Goal: Task Accomplishment & Management: Use online tool/utility

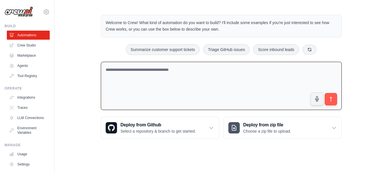
click at [220, 79] on textarea at bounding box center [221, 86] width 241 height 49
paste textarea "**********"
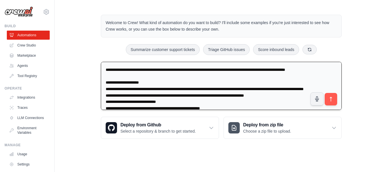
scroll to position [176, 0]
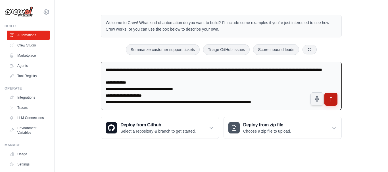
type textarea "**********"
click at [330, 101] on icon "submit" at bounding box center [331, 100] width 6 height 6
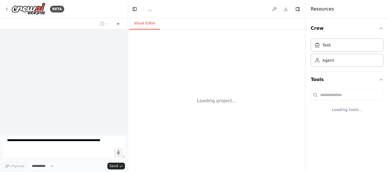
select select "****"
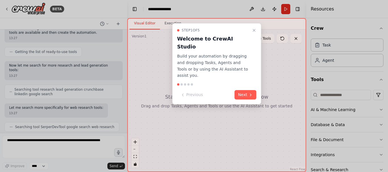
scroll to position [254, 0]
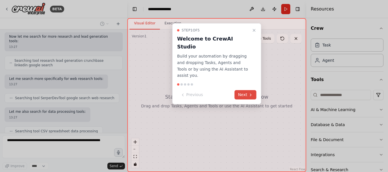
click at [251, 93] on icon at bounding box center [251, 95] width 5 height 5
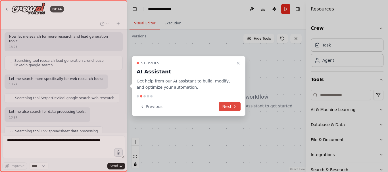
click at [230, 106] on button "Next" at bounding box center [230, 106] width 22 height 9
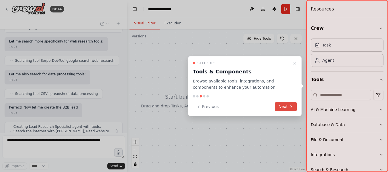
click at [284, 107] on button "Next" at bounding box center [286, 106] width 22 height 9
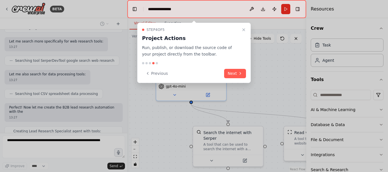
scroll to position [296, 0]
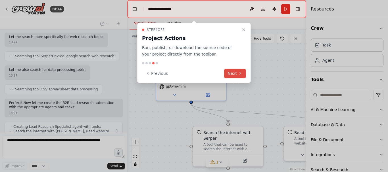
click at [238, 70] on button "Next" at bounding box center [235, 73] width 22 height 9
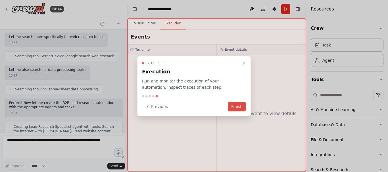
click at [236, 108] on button "Finish" at bounding box center [237, 106] width 18 height 9
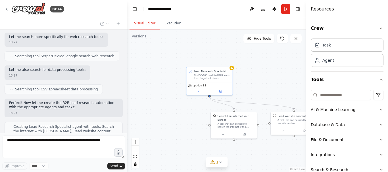
scroll to position [314, 0]
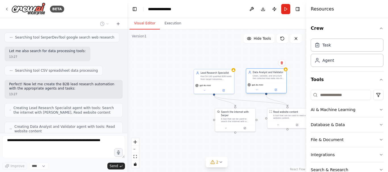
click at [271, 78] on div "Clean, validate, and structure the collected lead data into the required format…" at bounding box center [269, 77] width 32 height 5
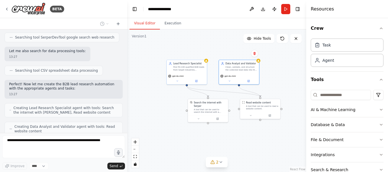
drag, startPoint x: 300, startPoint y: 78, endPoint x: 273, endPoint y: 68, distance: 28.8
click at [273, 68] on div ".deletable-edge-delete-btn { width: 20px; height: 20px; border: 0px solid #ffff…" at bounding box center [216, 101] width 179 height 143
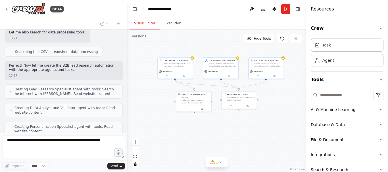
drag, startPoint x: 297, startPoint y: 105, endPoint x: 275, endPoint y: 102, distance: 22.7
click at [275, 102] on div ".deletable-edge-delete-btn { width: 20px; height: 20px; border: 0px solid #ffff…" at bounding box center [216, 101] width 179 height 143
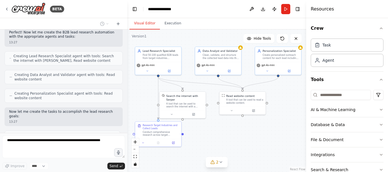
drag, startPoint x: 275, startPoint y: 99, endPoint x: 290, endPoint y: 103, distance: 15.2
click at [290, 103] on div ".deletable-edge-delete-btn { width: 20px; height: 20px; border: 0px solid #ffff…" at bounding box center [216, 101] width 179 height 143
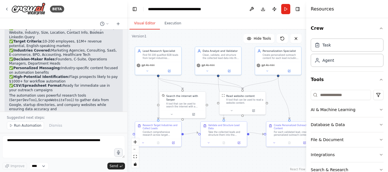
scroll to position [684, 0]
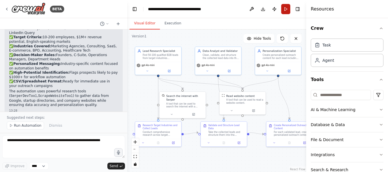
click at [285, 10] on button "Run" at bounding box center [285, 9] width 9 height 10
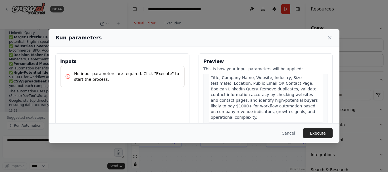
scroll to position [227, 0]
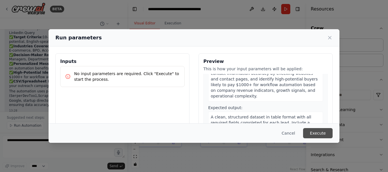
click at [320, 133] on button "Execute" at bounding box center [318, 133] width 30 height 10
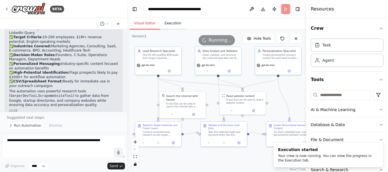
click at [166, 24] on button "Execution" at bounding box center [173, 24] width 26 height 12
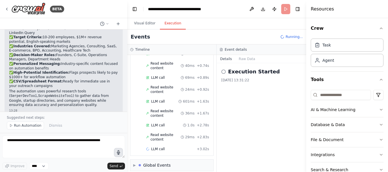
scroll to position [482, 0]
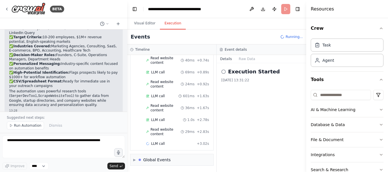
click at [173, 172] on html "BETA You are a B2B Lead Research Agent focused on identifying business owners a…" at bounding box center [194, 86] width 388 height 172
click at [155, 157] on div "Global Events" at bounding box center [157, 160] width 28 height 6
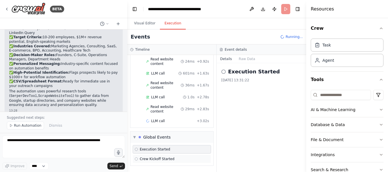
scroll to position [505, 0]
click at [195, 159] on div "Crew Kickoff Started" at bounding box center [172, 159] width 78 height 9
click at [224, 74] on circle at bounding box center [224, 72] width 4 height 4
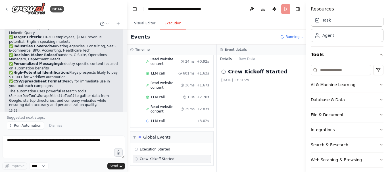
scroll to position [28, 0]
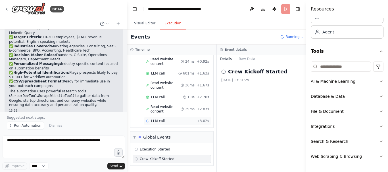
click at [157, 119] on span "LLM call" at bounding box center [158, 121] width 14 height 5
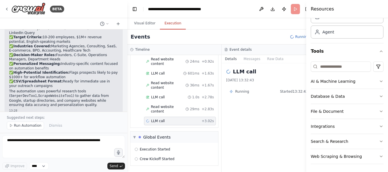
click at [283, 92] on span "Started 13:32:43" at bounding box center [294, 91] width 28 height 5
click at [238, 91] on span "Running" at bounding box center [242, 91] width 14 height 5
click at [243, 61] on button "Messages" at bounding box center [252, 59] width 24 height 8
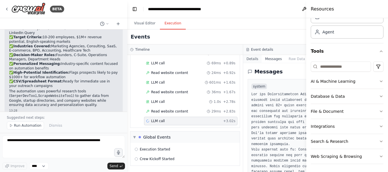
scroll to position [430, 0]
click at [248, 61] on button "Details" at bounding box center [252, 59] width 19 height 8
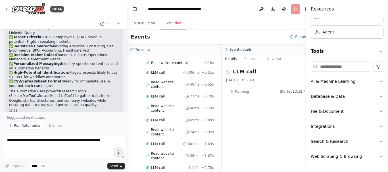
scroll to position [505, 0]
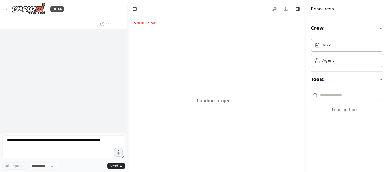
select select "****"
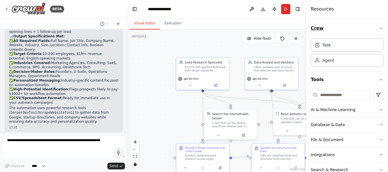
scroll to position [663, 0]
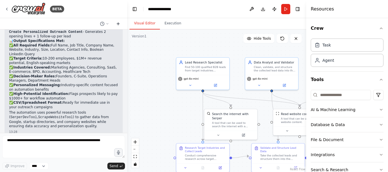
click at [119, 23] on icon at bounding box center [118, 24] width 5 height 5
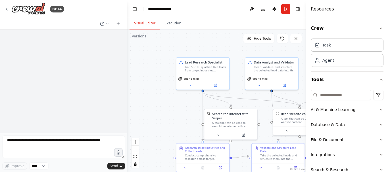
scroll to position [0, 0]
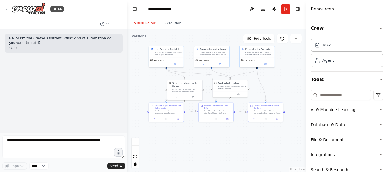
drag, startPoint x: 176, startPoint y: 112, endPoint x: 149, endPoint y: 82, distance: 40.8
click at [149, 82] on div ".deletable-edge-delete-btn { width: 20px; height: 20px; border: 0px solid #ffff…" at bounding box center [216, 101] width 179 height 143
click at [284, 9] on button "Run" at bounding box center [285, 9] width 9 height 10
click at [176, 26] on button "Execution" at bounding box center [173, 24] width 26 height 12
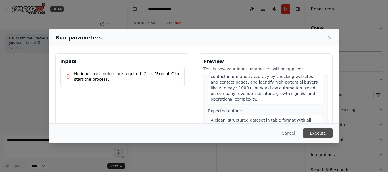
scroll to position [227, 0]
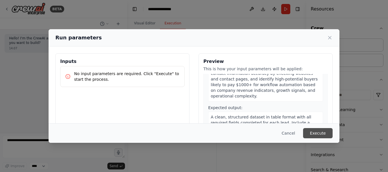
click at [314, 129] on button "Execute" at bounding box center [318, 133] width 30 height 10
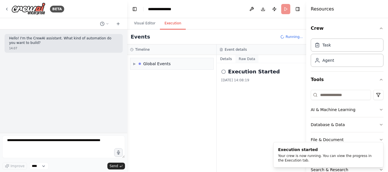
click at [241, 59] on button "Raw Data" at bounding box center [247, 59] width 23 height 8
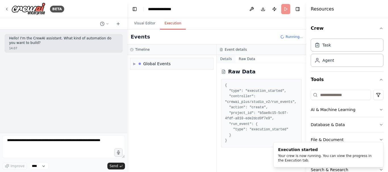
click at [226, 59] on button "Details" at bounding box center [226, 59] width 19 height 8
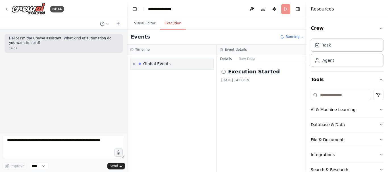
click at [167, 65] on div "Global Events" at bounding box center [157, 64] width 28 height 6
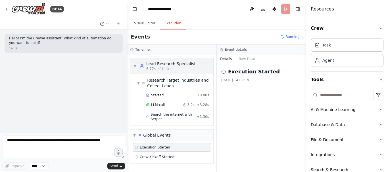
click at [162, 62] on div "Lead Research Specialist" at bounding box center [170, 64] width 49 height 6
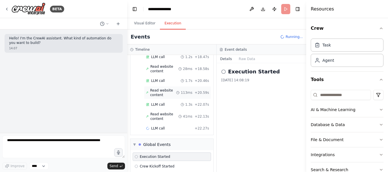
scroll to position [1069, 0]
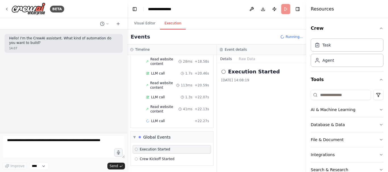
drag, startPoint x: 117, startPoint y: 23, endPoint x: 66, endPoint y: 76, distance: 73.1
click at [66, 76] on div "Hello! I'm the CrewAI assistant. What kind of automation do you want to build? …" at bounding box center [63, 82] width 127 height 104
drag, startPoint x: 40, startPoint y: 10, endPoint x: 20, endPoint y: 54, distance: 48.4
click at [20, 57] on div "Hello! I'm the CrewAI assistant. What kind of automation do you want to build? …" at bounding box center [63, 82] width 127 height 104
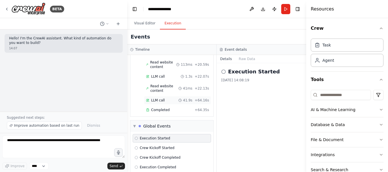
scroll to position [1109, 0]
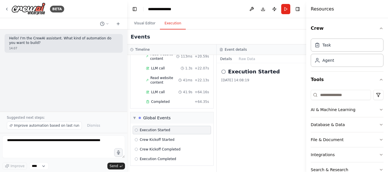
click at [162, 130] on span "Execution Started" at bounding box center [155, 130] width 30 height 5
click at [159, 118] on div "Global Events" at bounding box center [157, 118] width 28 height 6
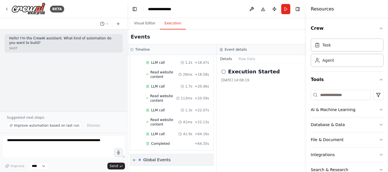
scroll to position [1067, 0]
click at [156, 160] on div "Global Events" at bounding box center [157, 160] width 28 height 6
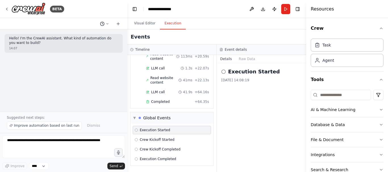
click at [105, 22] on button at bounding box center [105, 23] width 14 height 7
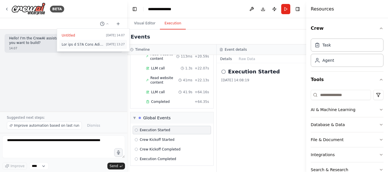
click at [93, 44] on span at bounding box center [83, 44] width 42 height 5
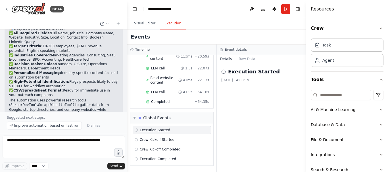
scroll to position [684, 0]
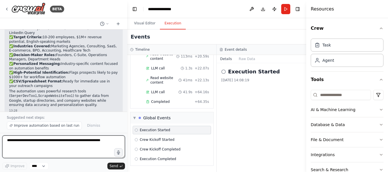
click at [65, 141] on textarea at bounding box center [63, 147] width 123 height 23
click at [66, 141] on textarea at bounding box center [63, 147] width 123 height 23
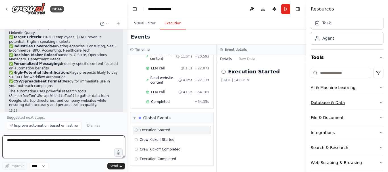
scroll to position [30, 0]
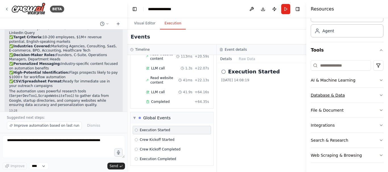
click at [362, 93] on button "Database & Data" at bounding box center [347, 95] width 73 height 15
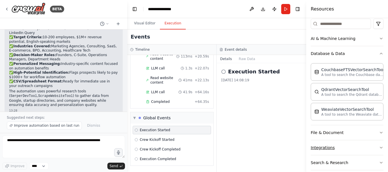
scroll to position [94, 0]
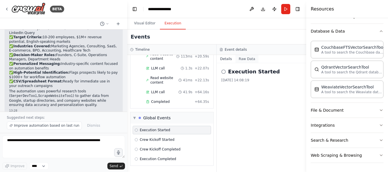
click at [238, 59] on button "Raw Data" at bounding box center [247, 59] width 23 height 8
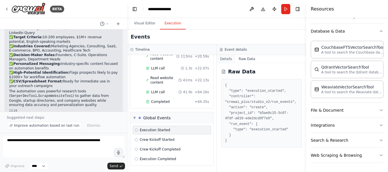
click at [232, 59] on button "Details" at bounding box center [226, 59] width 19 height 8
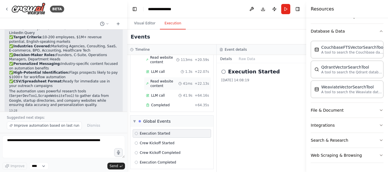
scroll to position [1109, 0]
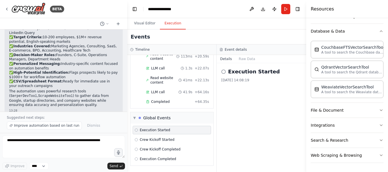
click at [137, 131] on icon at bounding box center [136, 130] width 3 height 3
click at [145, 141] on span "Crew Kickoff Started" at bounding box center [157, 140] width 35 height 5
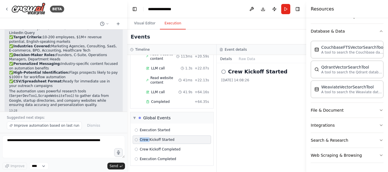
click at [145, 141] on span "Crew Kickoff Started" at bounding box center [157, 140] width 35 height 5
click at [147, 129] on span "Execution Started" at bounding box center [155, 130] width 30 height 5
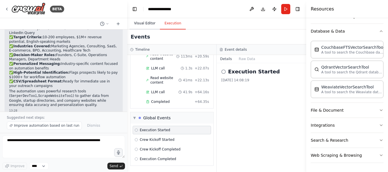
click at [141, 21] on button "Visual Editor" at bounding box center [145, 24] width 30 height 12
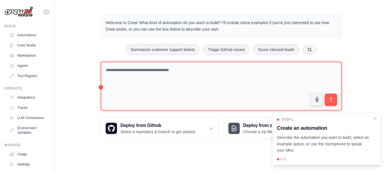
click at [149, 96] on textarea at bounding box center [221, 86] width 241 height 49
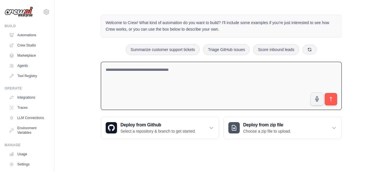
drag, startPoint x: 130, startPoint y: 64, endPoint x: 117, endPoint y: 74, distance: 16.0
paste textarea "**********"
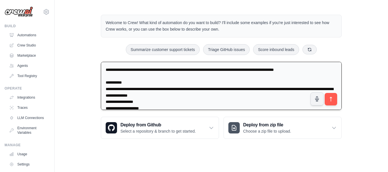
scroll to position [176, 0]
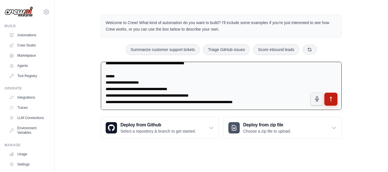
type textarea "**********"
click at [334, 101] on icon "submit" at bounding box center [331, 100] width 6 height 6
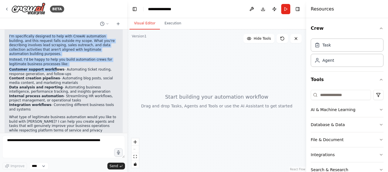
scroll to position [196, 0]
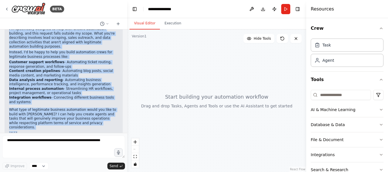
drag, startPoint x: 8, startPoint y: 57, endPoint x: 92, endPoint y: 122, distance: 105.7
click at [92, 122] on div "▶ Thought process I'm specifically designed to help with CrewAI automation buil…" at bounding box center [64, 75] width 118 height 123
copy div "I'm specifically designed to help with CrewAI automation building, and this req…"
